Goal: Task Accomplishment & Management: Use online tool/utility

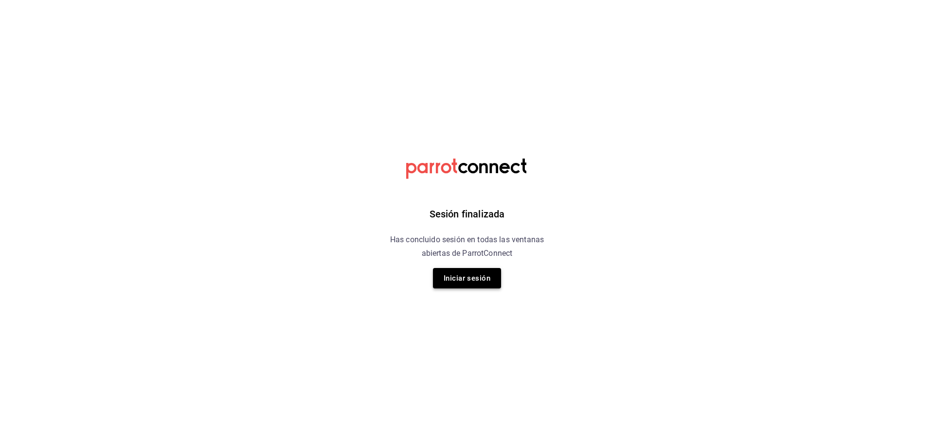
click at [472, 281] on button "Iniciar sesión" at bounding box center [467, 278] width 68 height 20
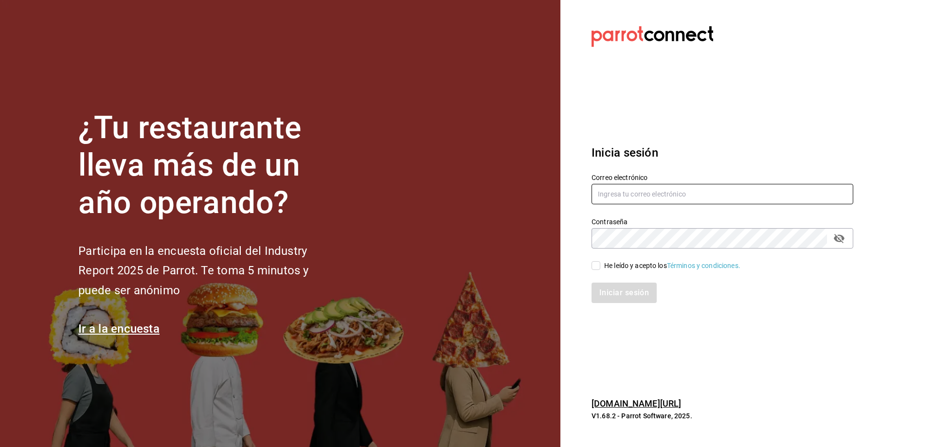
type input "[EMAIL_ADDRESS][DOMAIN_NAME]"
drag, startPoint x: 596, startPoint y: 268, endPoint x: 615, endPoint y: 302, distance: 38.3
click at [596, 269] on input "He leído y acepto los Términos y condiciones." at bounding box center [595, 265] width 9 height 9
checkbox input "true"
drag, startPoint x: 630, startPoint y: 299, endPoint x: 676, endPoint y: 305, distance: 46.6
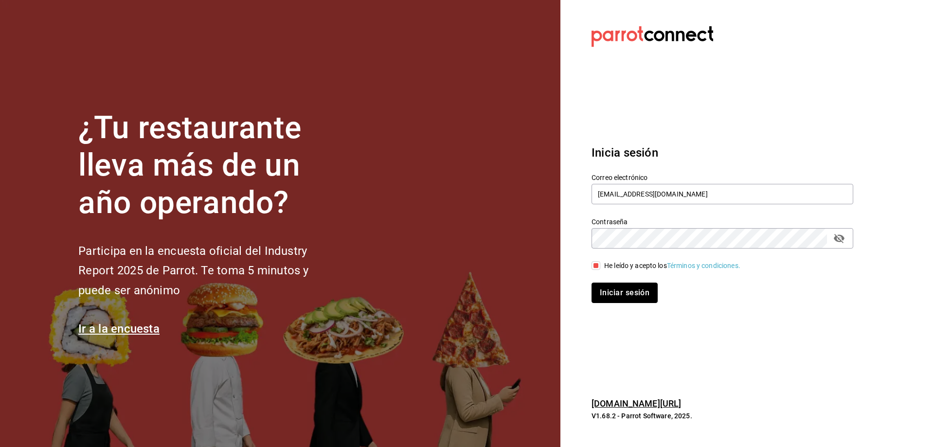
click at [630, 298] on button "Iniciar sesión" at bounding box center [624, 293] width 66 height 20
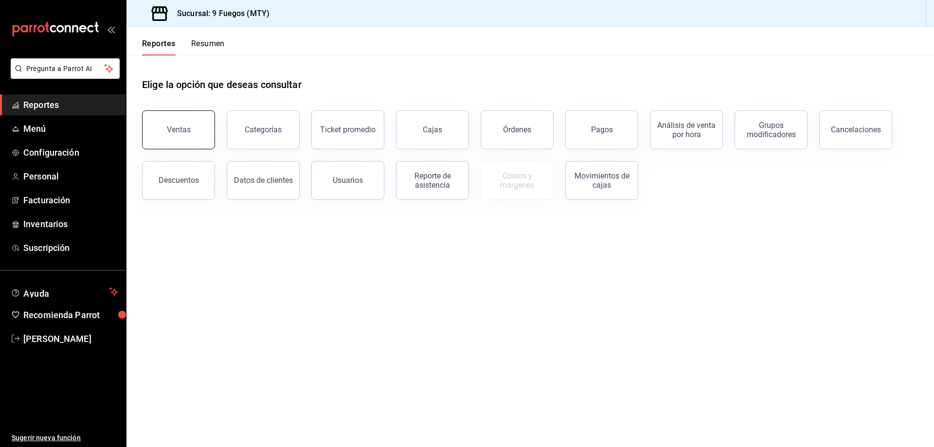
click at [192, 142] on button "Ventas" at bounding box center [178, 129] width 73 height 39
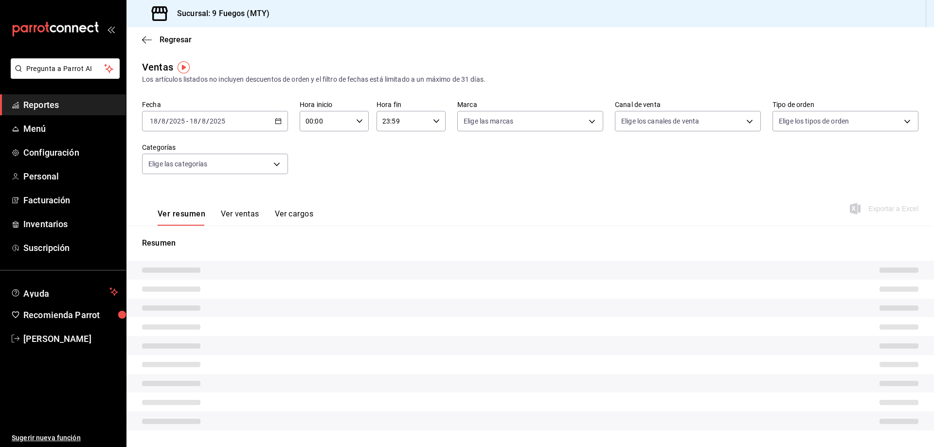
click at [230, 212] on button "Ver ventas" at bounding box center [240, 217] width 38 height 17
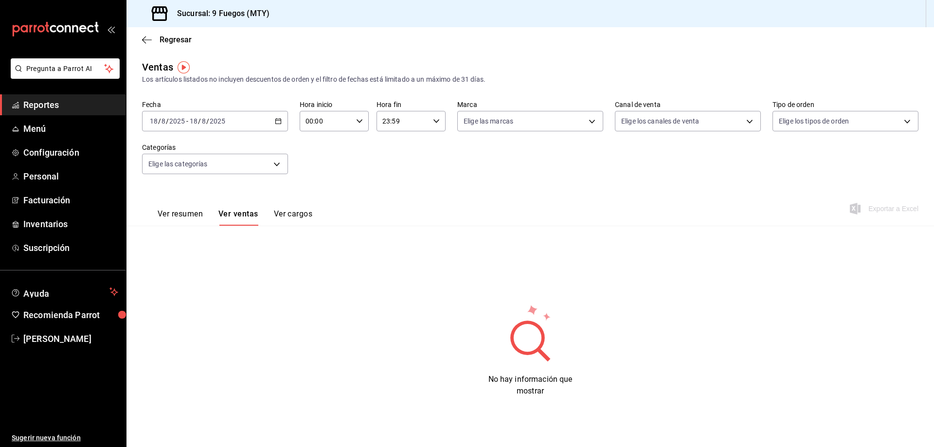
click at [277, 120] on icon "button" at bounding box center [278, 121] width 7 height 7
click at [185, 236] on span "Rango de fechas" at bounding box center [187, 238] width 75 height 10
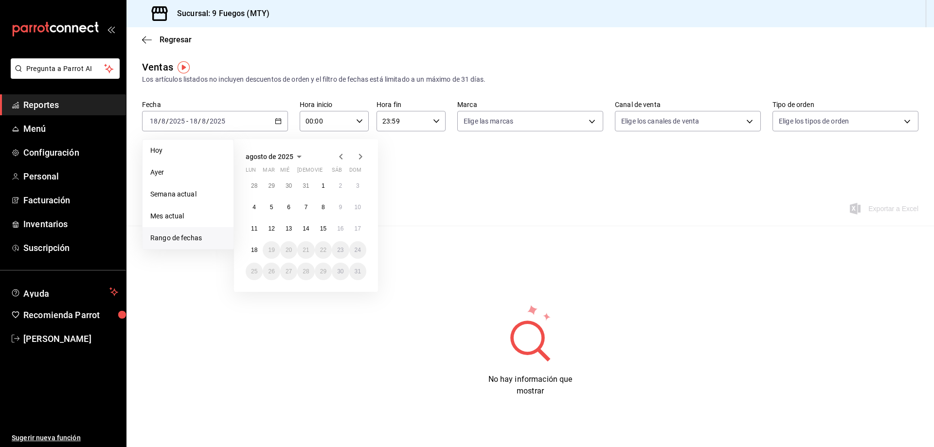
click at [342, 158] on icon "button" at bounding box center [341, 157] width 12 height 12
click at [362, 154] on icon "button" at bounding box center [361, 157] width 12 height 12
click at [309, 205] on button "7" at bounding box center [305, 207] width 17 height 18
click at [359, 226] on abbr "17" at bounding box center [358, 228] width 6 height 7
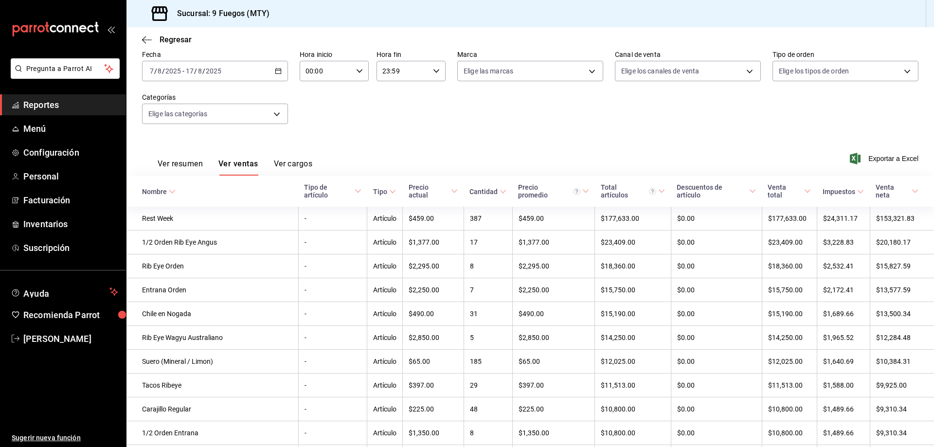
scroll to position [16, 0]
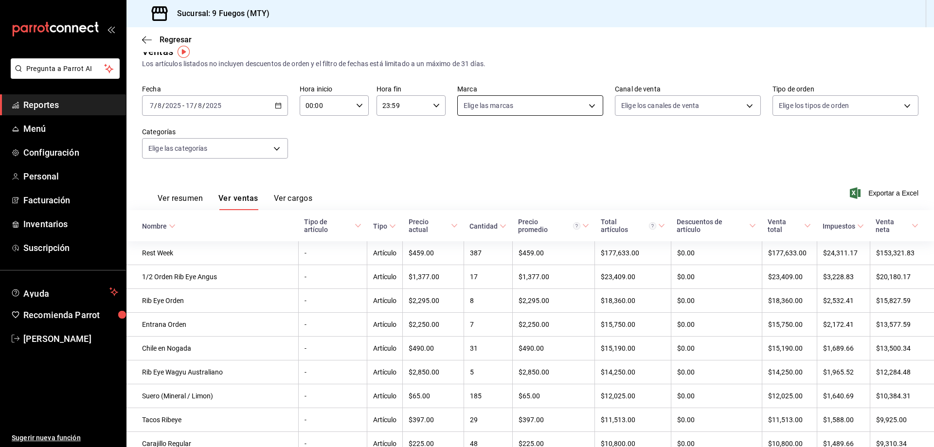
click at [571, 105] on body "Pregunta a Parrot AI Reportes Menú Configuración Personal Facturación Inventari…" at bounding box center [467, 223] width 934 height 447
click at [428, 144] on div at bounding box center [467, 223] width 934 height 447
click at [262, 154] on body "Pregunta a Parrot AI Reportes Menú Configuración Personal Facturación Inventari…" at bounding box center [467, 223] width 934 height 447
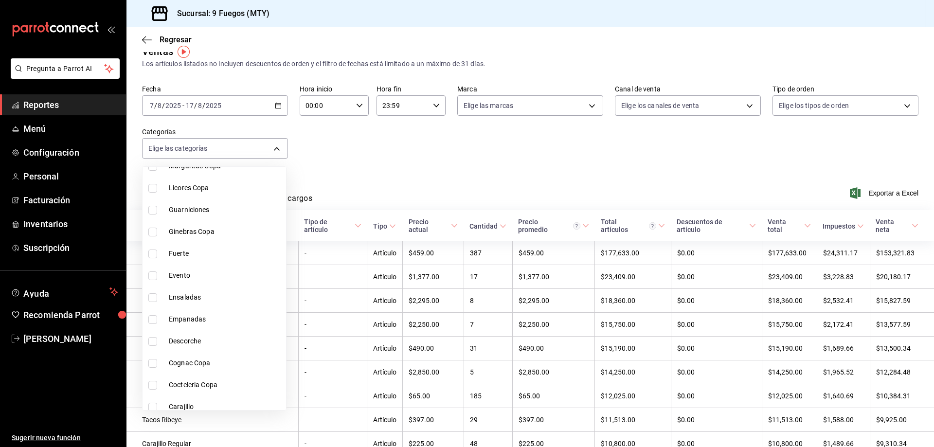
scroll to position [681, 0]
drag, startPoint x: 155, startPoint y: 255, endPoint x: 425, endPoint y: 194, distance: 276.9
click at [155, 255] on input "checkbox" at bounding box center [152, 253] width 9 height 9
checkbox input "true"
type input "7b16a1c9-1115-49cf-b478-8bed1cc4d0ab"
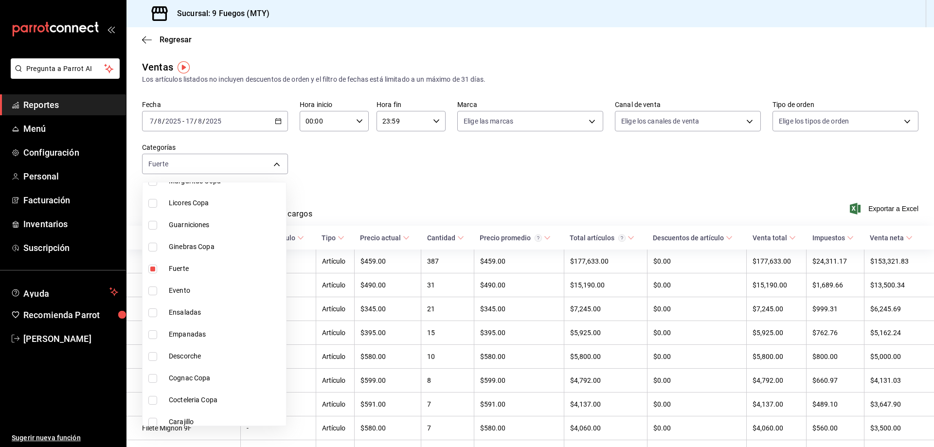
click at [445, 185] on div at bounding box center [467, 223] width 934 height 447
